Goal: Information Seeking & Learning: Learn about a topic

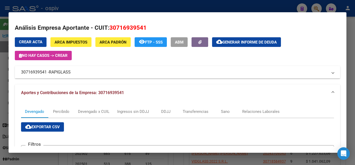
scroll to position [130, 0]
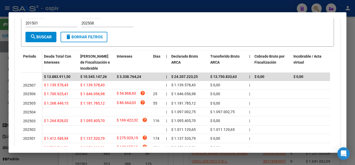
drag, startPoint x: 11, startPoint y: 91, endPoint x: 1, endPoint y: 91, distance: 9.9
click at [2, 91] on div at bounding box center [177, 82] width 355 height 165
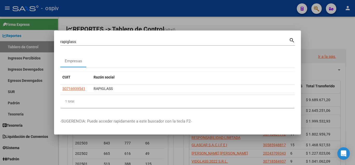
click at [20, 89] on div at bounding box center [177, 82] width 355 height 165
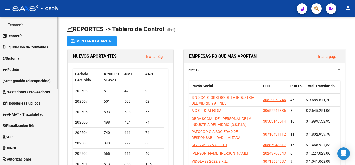
scroll to position [52, 0]
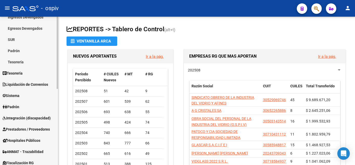
click at [22, 45] on link "Padrón" at bounding box center [29, 50] width 58 height 11
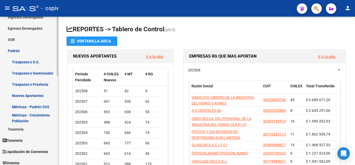
click at [22, 118] on link "Métricas - Crecimiento Población" at bounding box center [29, 117] width 58 height 11
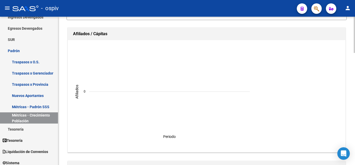
scroll to position [52, 0]
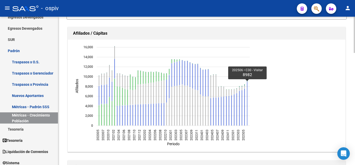
click at [247, 86] on icon "202506 C30 - Visitar 8982" at bounding box center [247, 104] width 1 height 44
click at [247, 87] on icon "202005 202005 202007 202007 202010 202010 202102 202102 202104 202104 202106 20…" at bounding box center [163, 95] width 182 height 104
click at [247, 88] on icon "202506 C30 - Visitar 8982" at bounding box center [247, 104] width 1 height 44
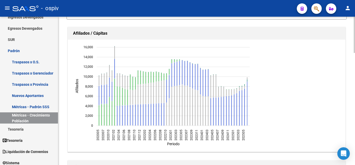
click at [247, 88] on icon "202506 C30 - Visitar 8982" at bounding box center [247, 104] width 1 height 44
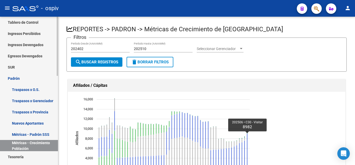
scroll to position [0, 0]
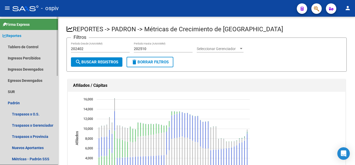
click at [24, 31] on link "Reportes" at bounding box center [29, 35] width 58 height 11
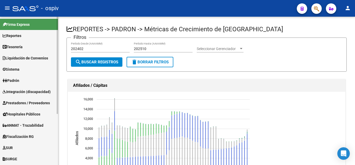
scroll to position [78, 0]
